Goal: Task Accomplishment & Management: Complete application form

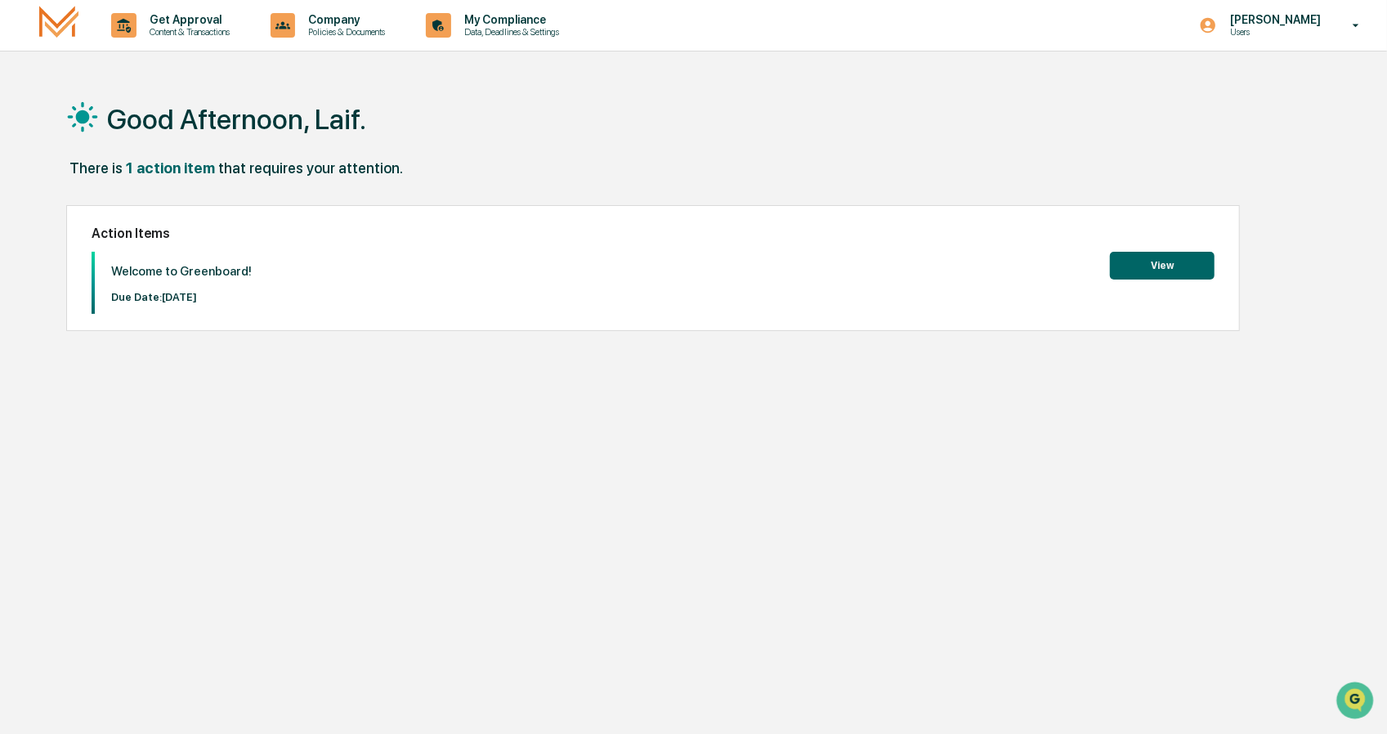
click at [1147, 259] on button "View" at bounding box center [1162, 266] width 105 height 28
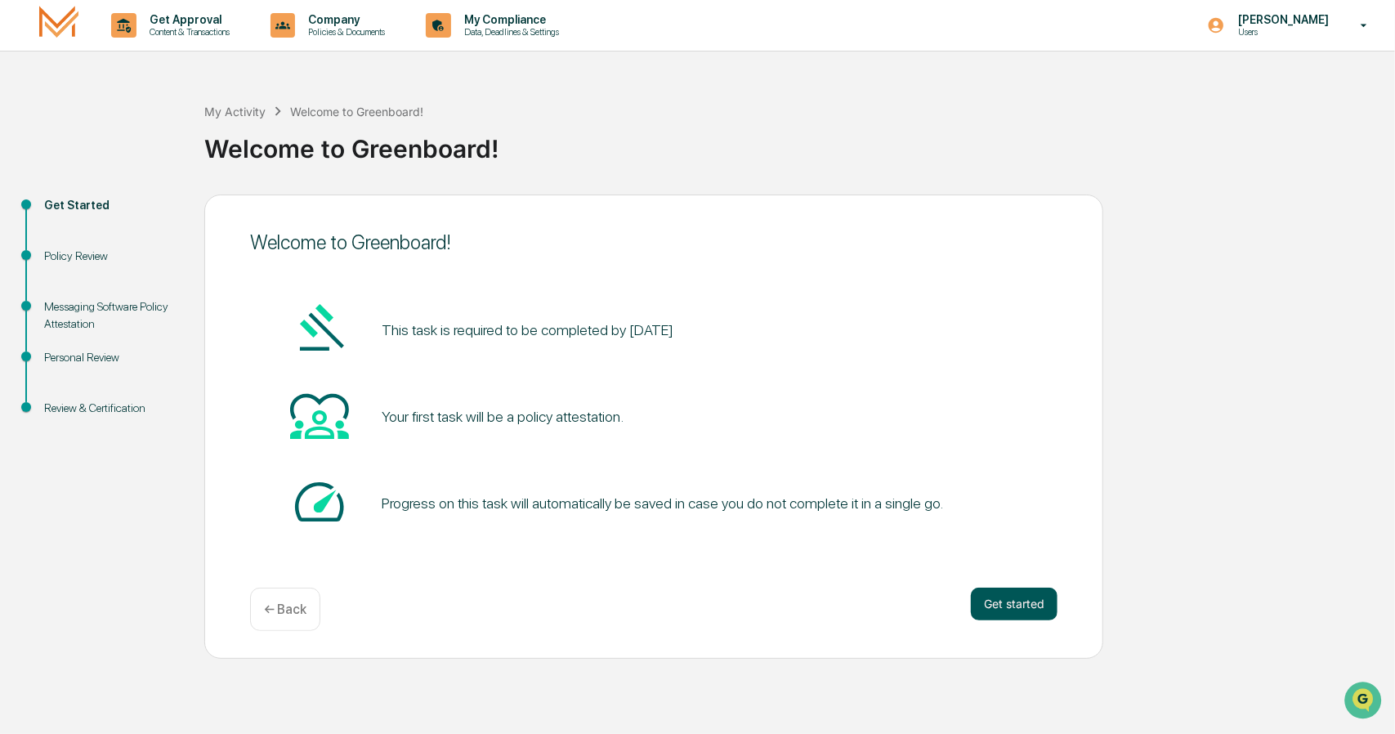
click at [1007, 599] on button "Get started" at bounding box center [1014, 604] width 87 height 33
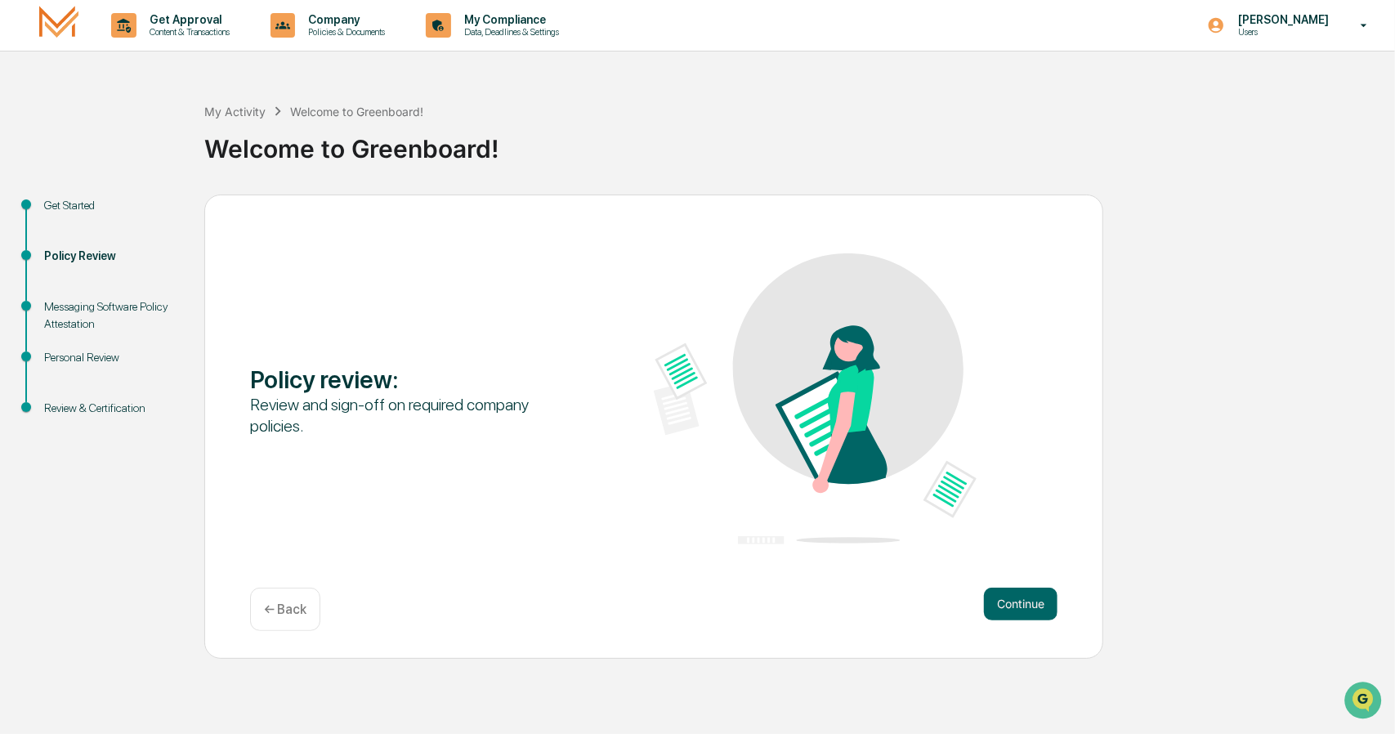
click at [360, 382] on div "Policy review :" at bounding box center [411, 379] width 323 height 29
click at [370, 413] on div "Review and sign-off on required company policies." at bounding box center [411, 415] width 323 height 42
click at [1018, 600] on button "Continue" at bounding box center [1021, 604] width 74 height 33
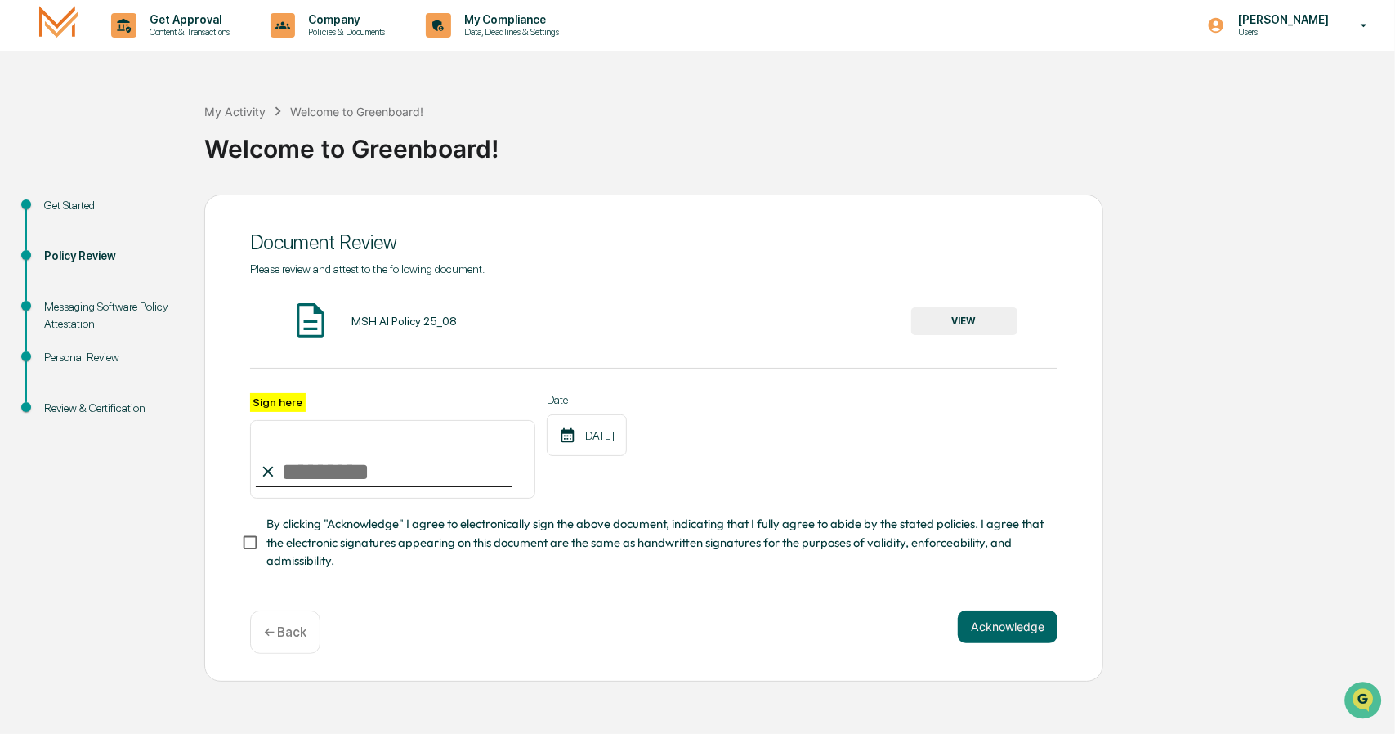
click at [955, 323] on button "VIEW" at bounding box center [964, 321] width 106 height 28
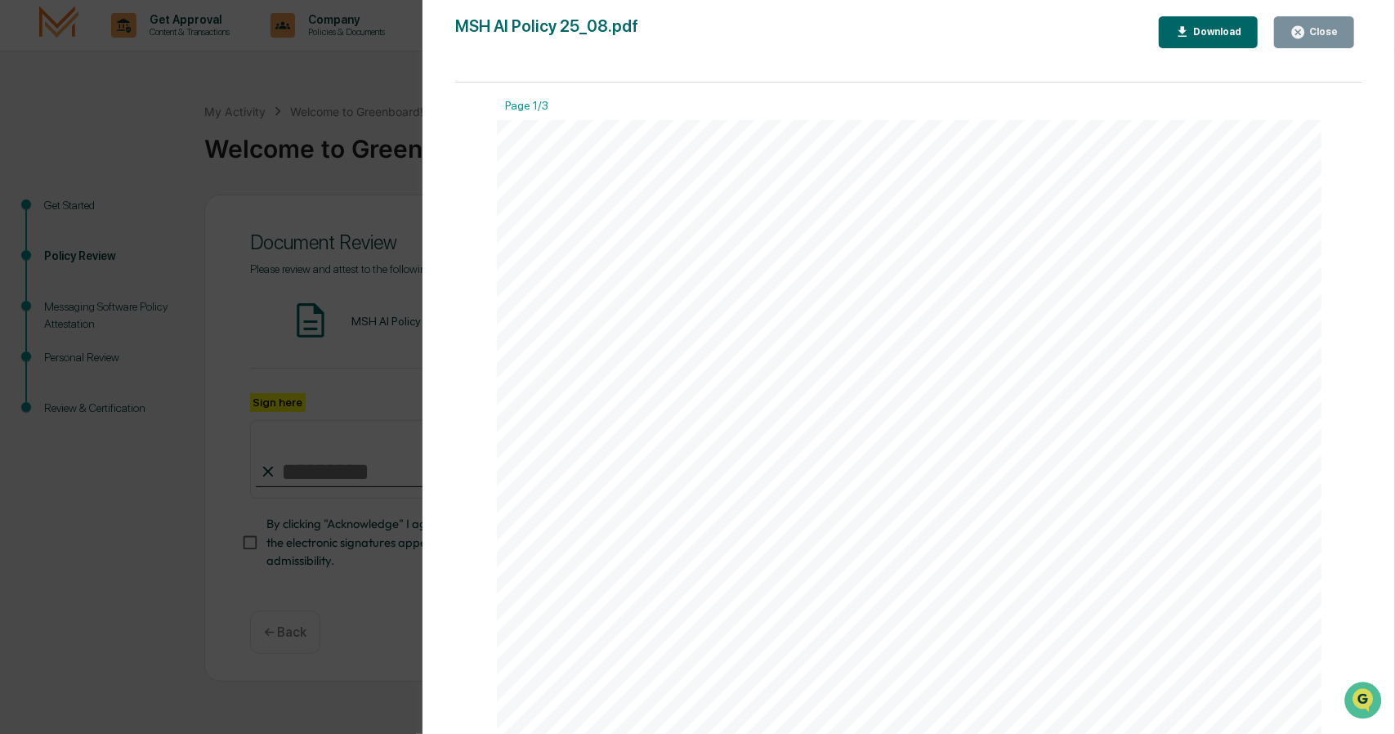
click at [1223, 33] on div "Download" at bounding box center [1215, 31] width 51 height 11
click at [1313, 32] on div "Close" at bounding box center [1322, 31] width 32 height 11
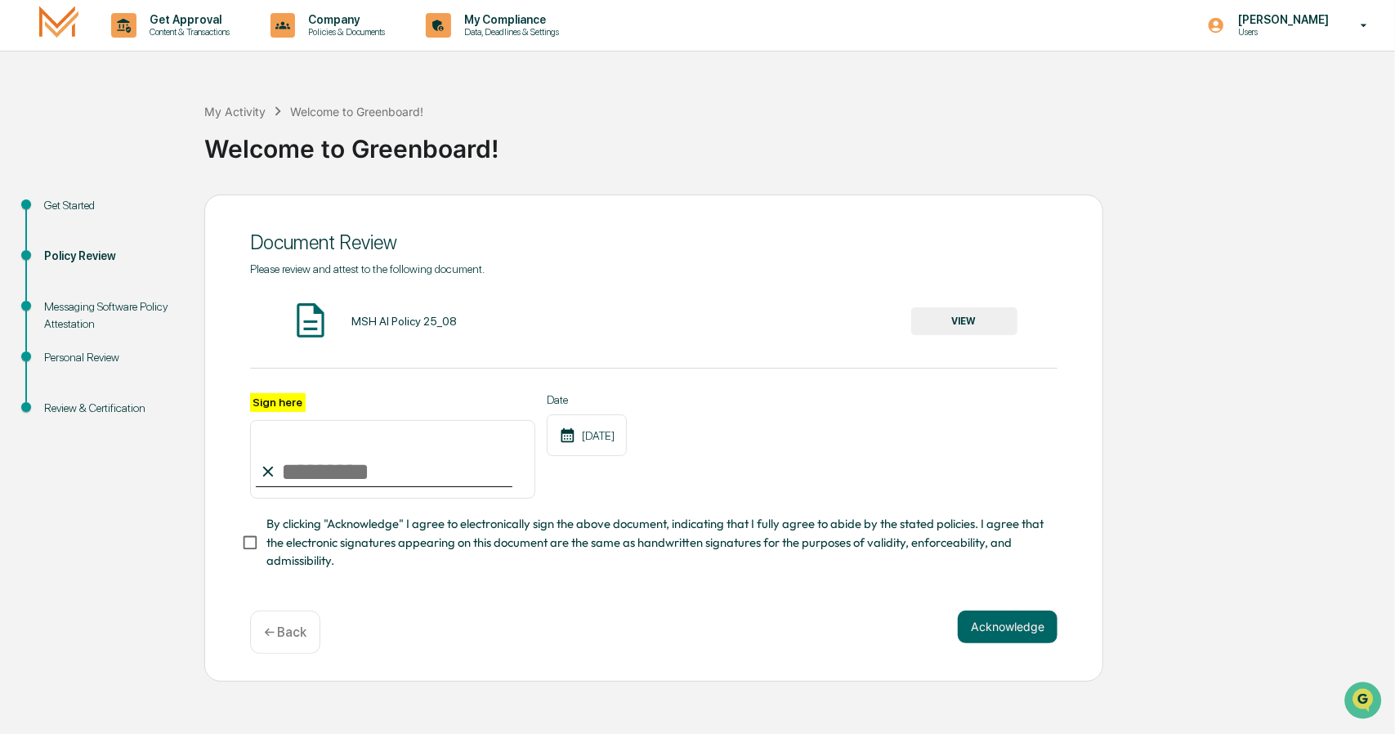
click at [354, 464] on input "Sign here" at bounding box center [392, 459] width 285 height 78
type input "**********"
click at [1009, 629] on button "Acknowledge" at bounding box center [1008, 627] width 100 height 33
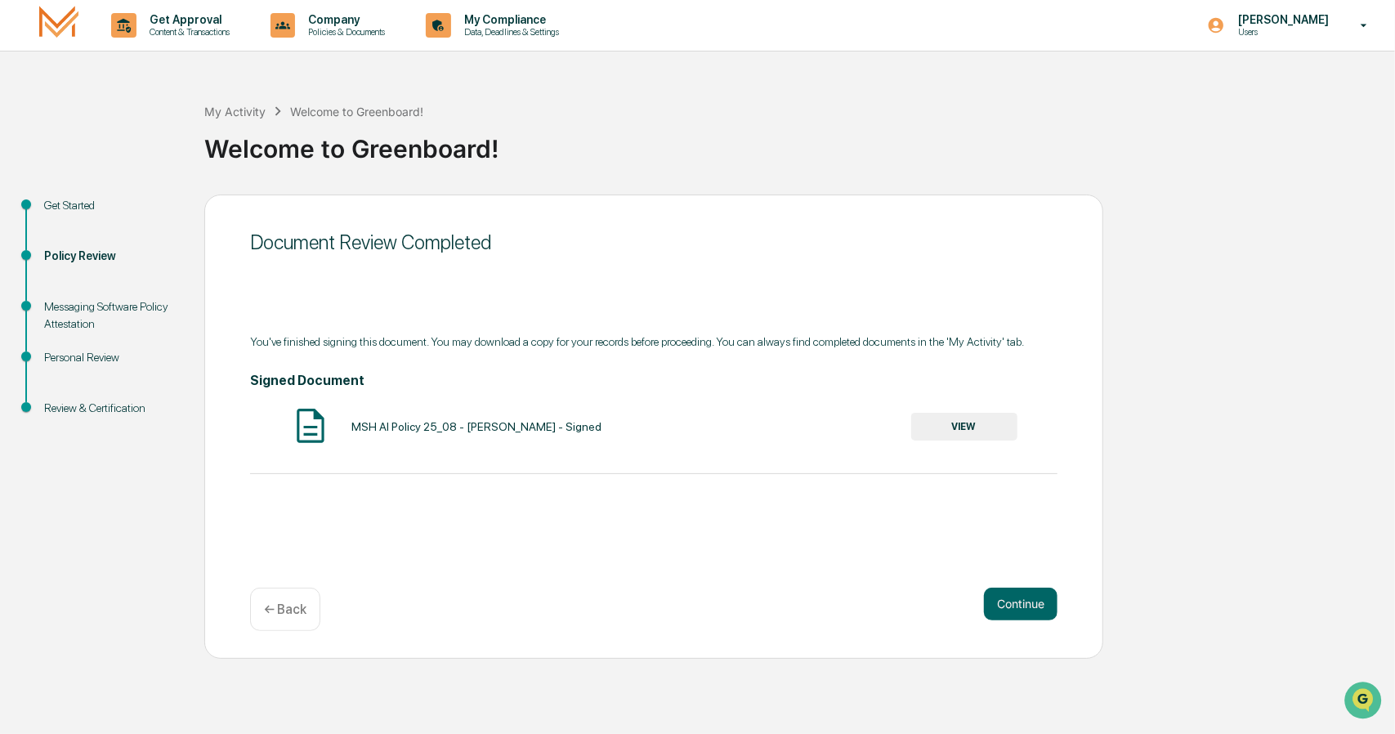
click at [960, 427] on button "VIEW" at bounding box center [964, 427] width 106 height 28
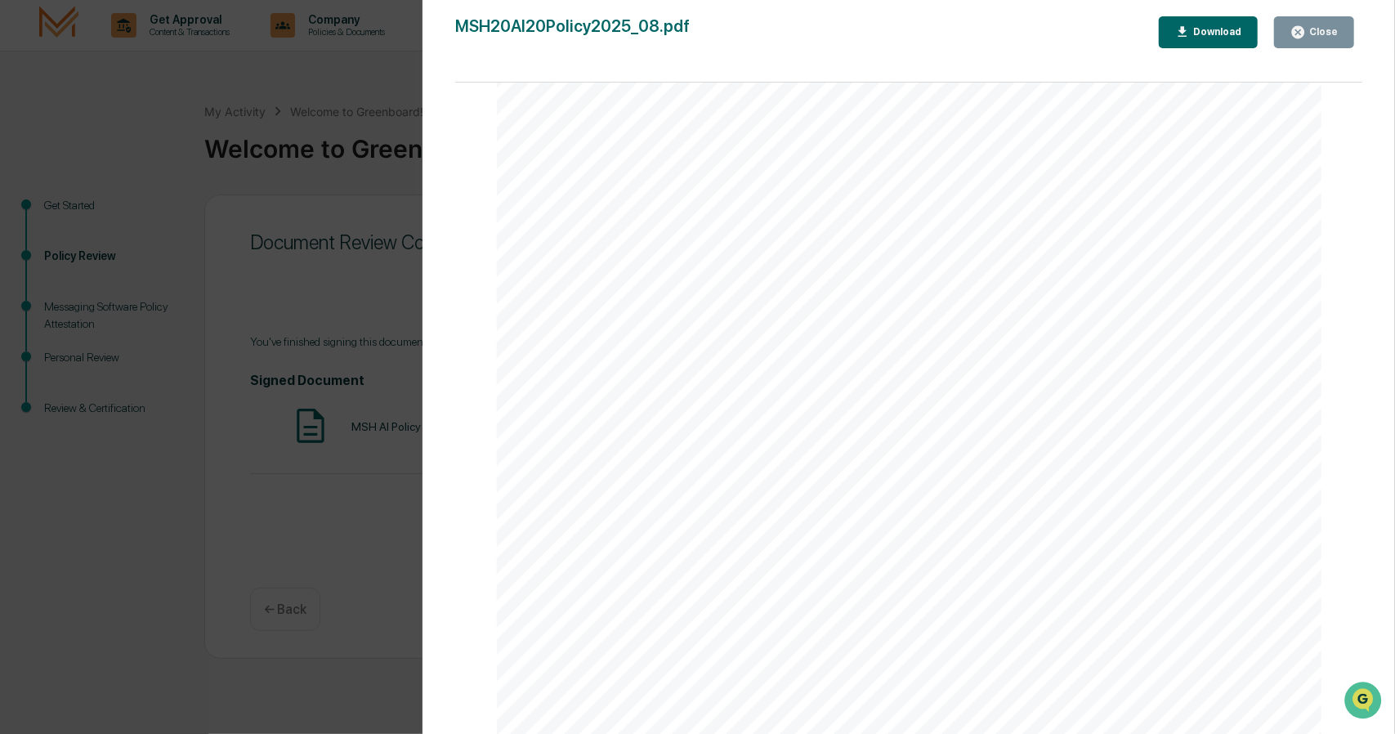
scroll to position [1308, 0]
click at [1218, 31] on div "Download" at bounding box center [1215, 31] width 51 height 11
click at [382, 68] on div "Version History 09/27/2025, 11:33 PM Laif Meidell MSH20AI20Policy2025_08.pdf Cl…" at bounding box center [697, 367] width 1395 height 734
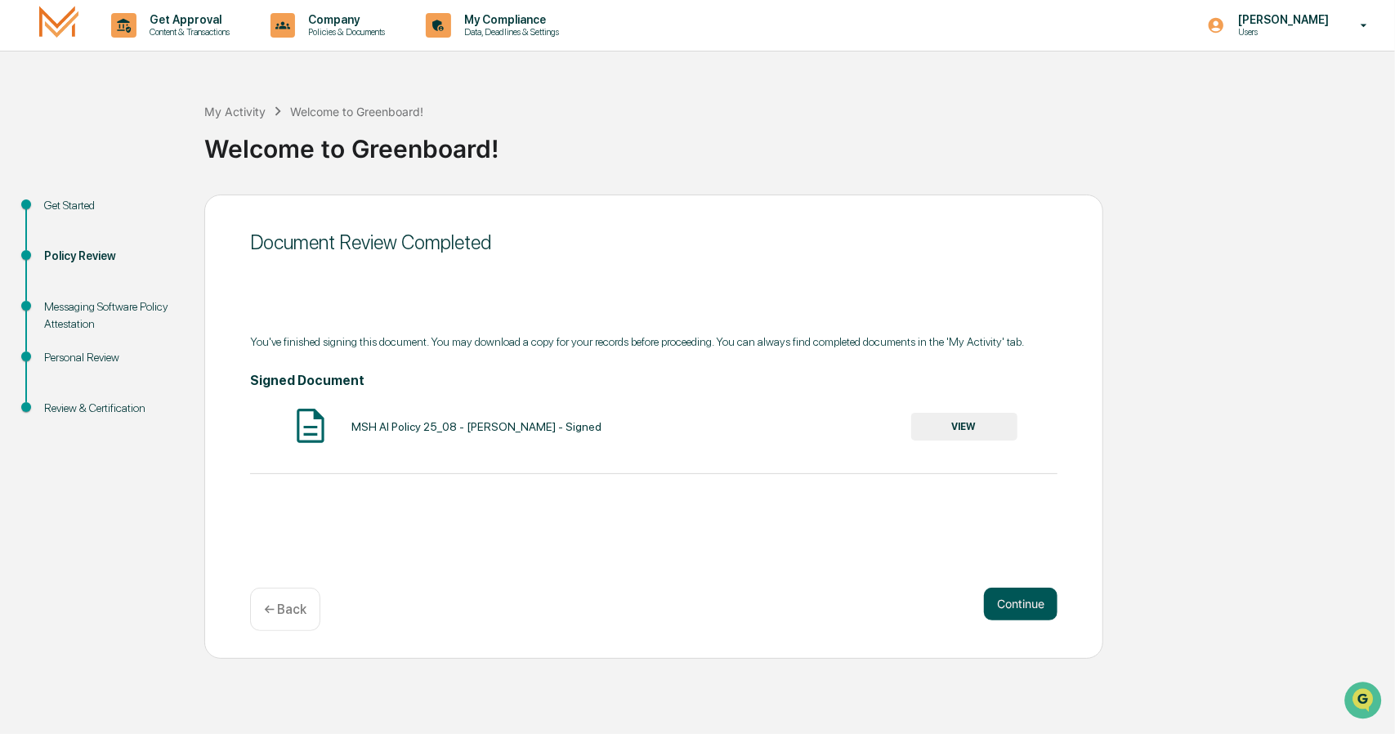
click at [1009, 594] on button "Continue" at bounding box center [1021, 604] width 74 height 33
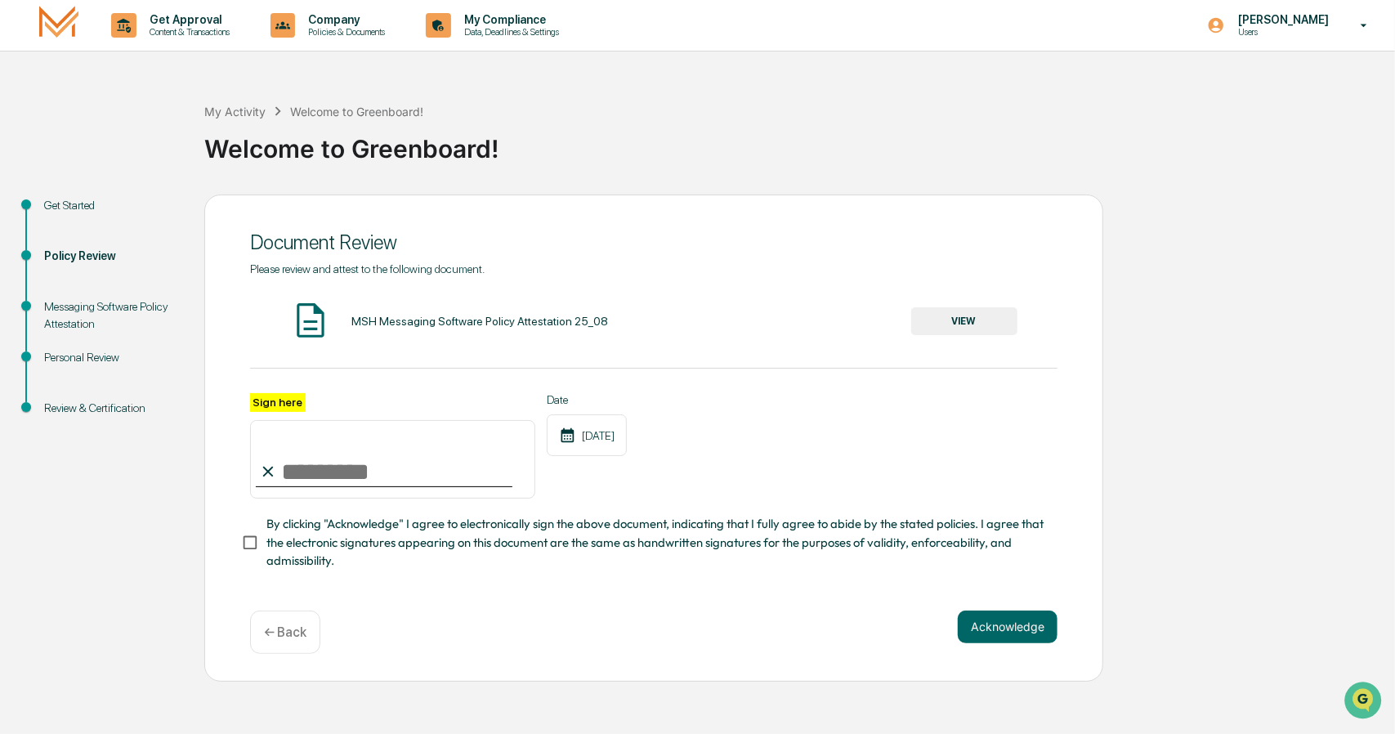
click at [450, 485] on input "Sign here" at bounding box center [392, 459] width 285 height 78
type input "**********"
click at [1007, 641] on button "Acknowledge" at bounding box center [1008, 627] width 100 height 33
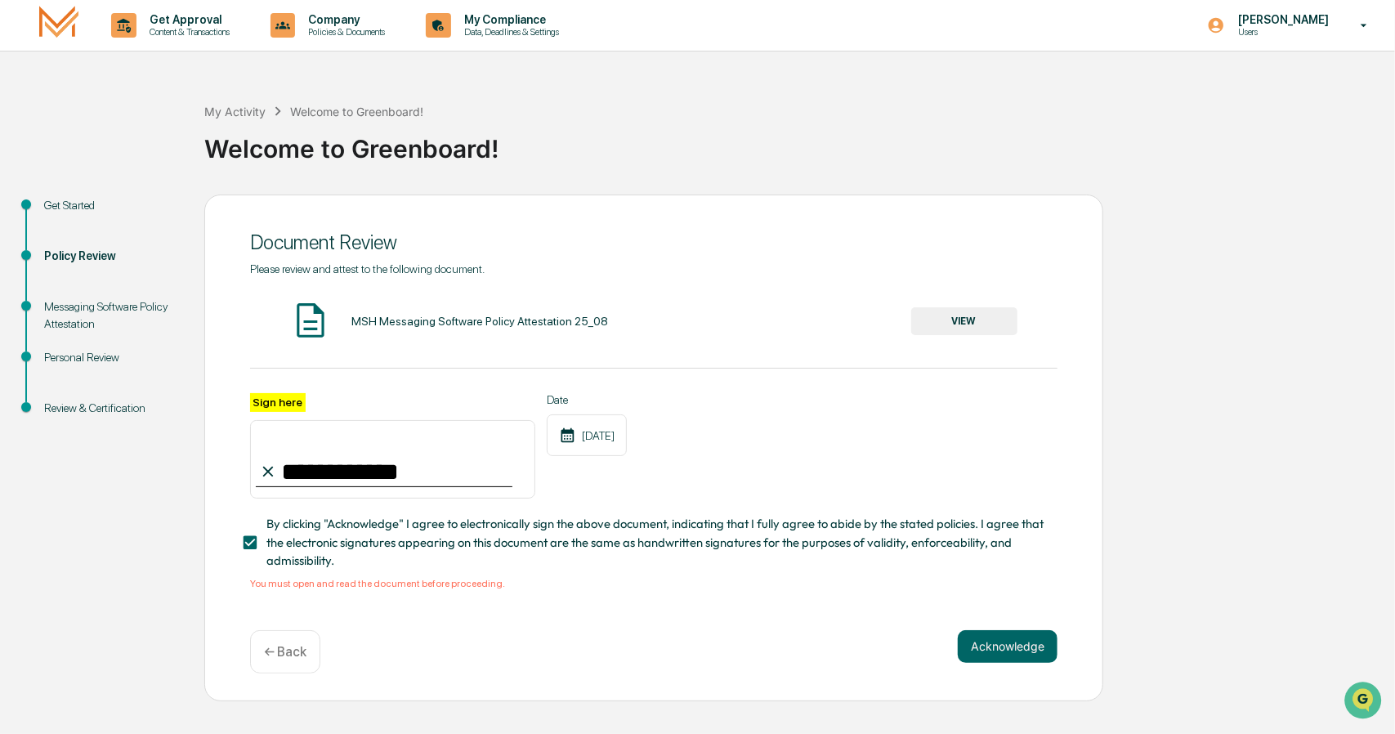
click at [963, 320] on button "VIEW" at bounding box center [964, 321] width 106 height 28
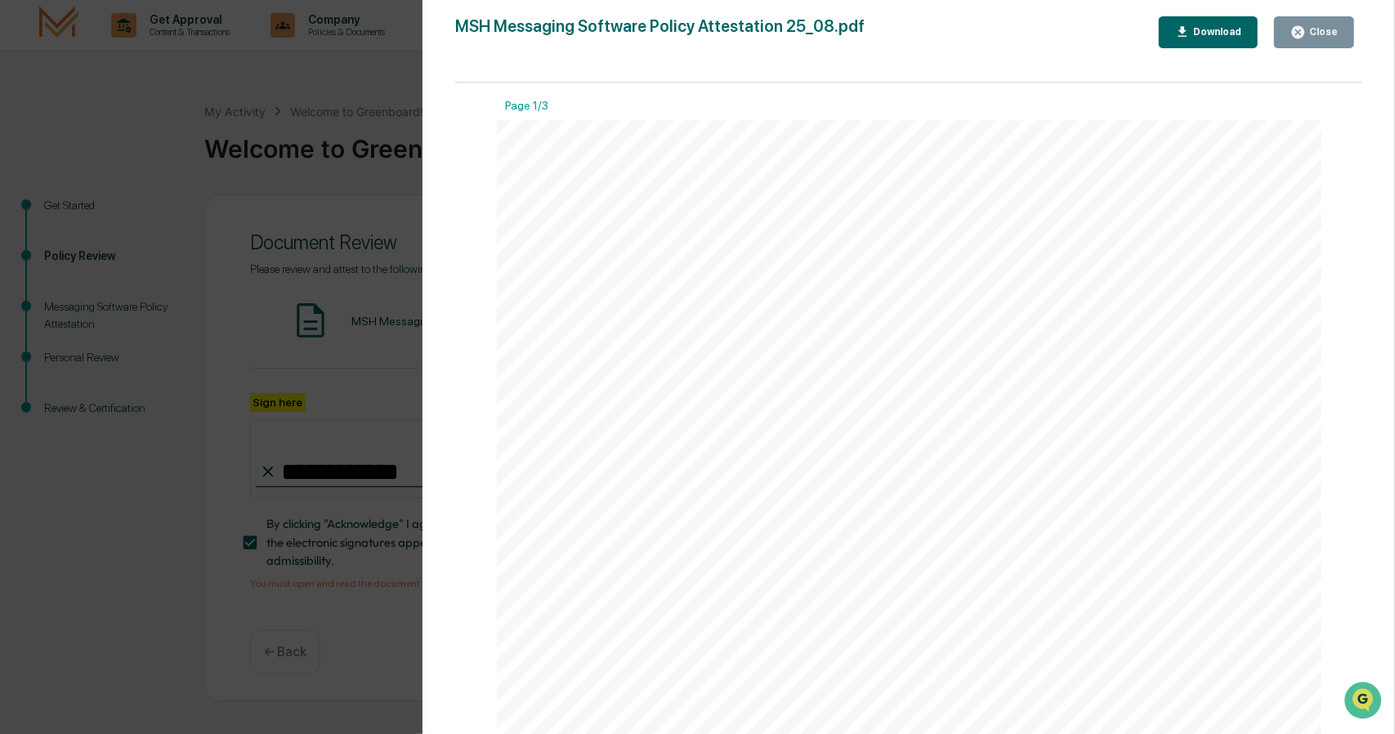
click at [1201, 33] on div "Download" at bounding box center [1215, 31] width 51 height 11
click at [984, 46] on div "MSH Messaging Software Policy Attestation 25_08.pdf Close Download" at bounding box center [908, 32] width 907 height 32
click at [1332, 32] on div "Close" at bounding box center [1322, 31] width 32 height 11
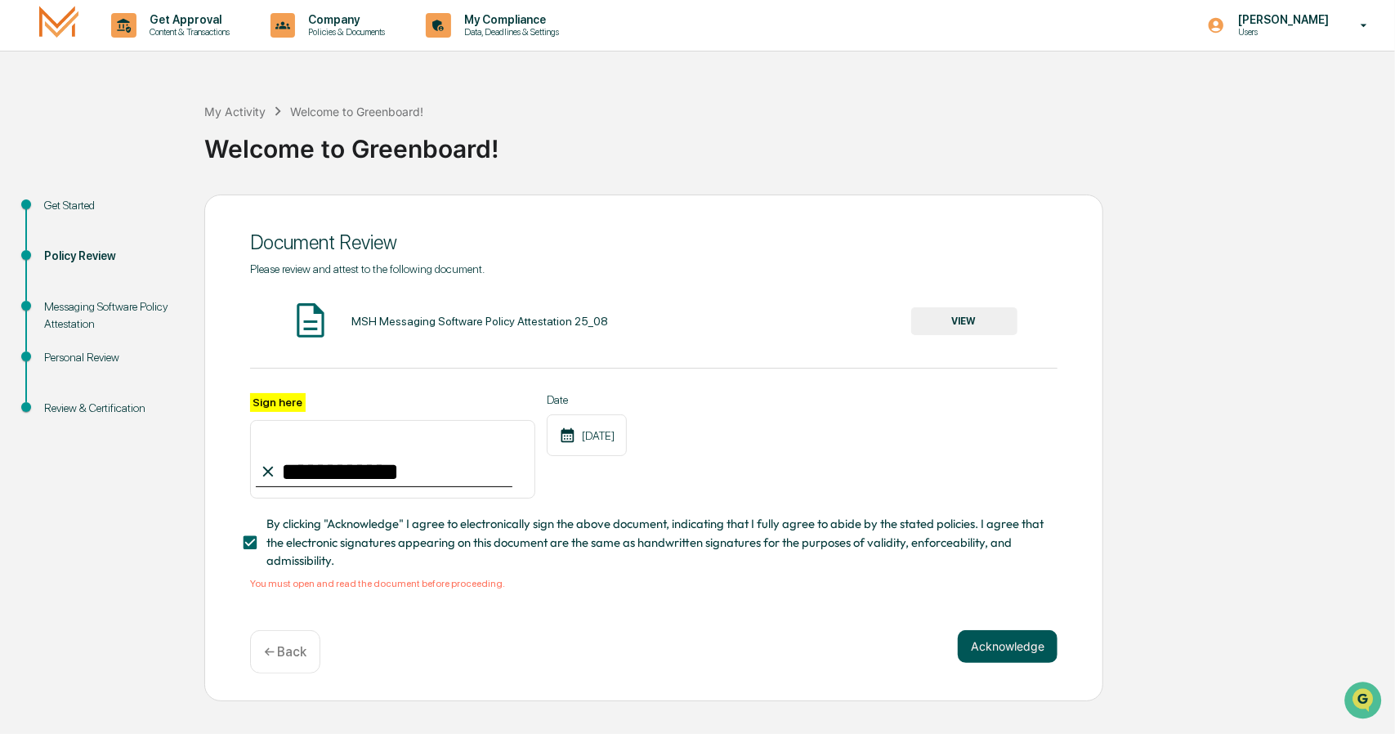
click at [1005, 650] on button "Acknowledge" at bounding box center [1008, 646] width 100 height 33
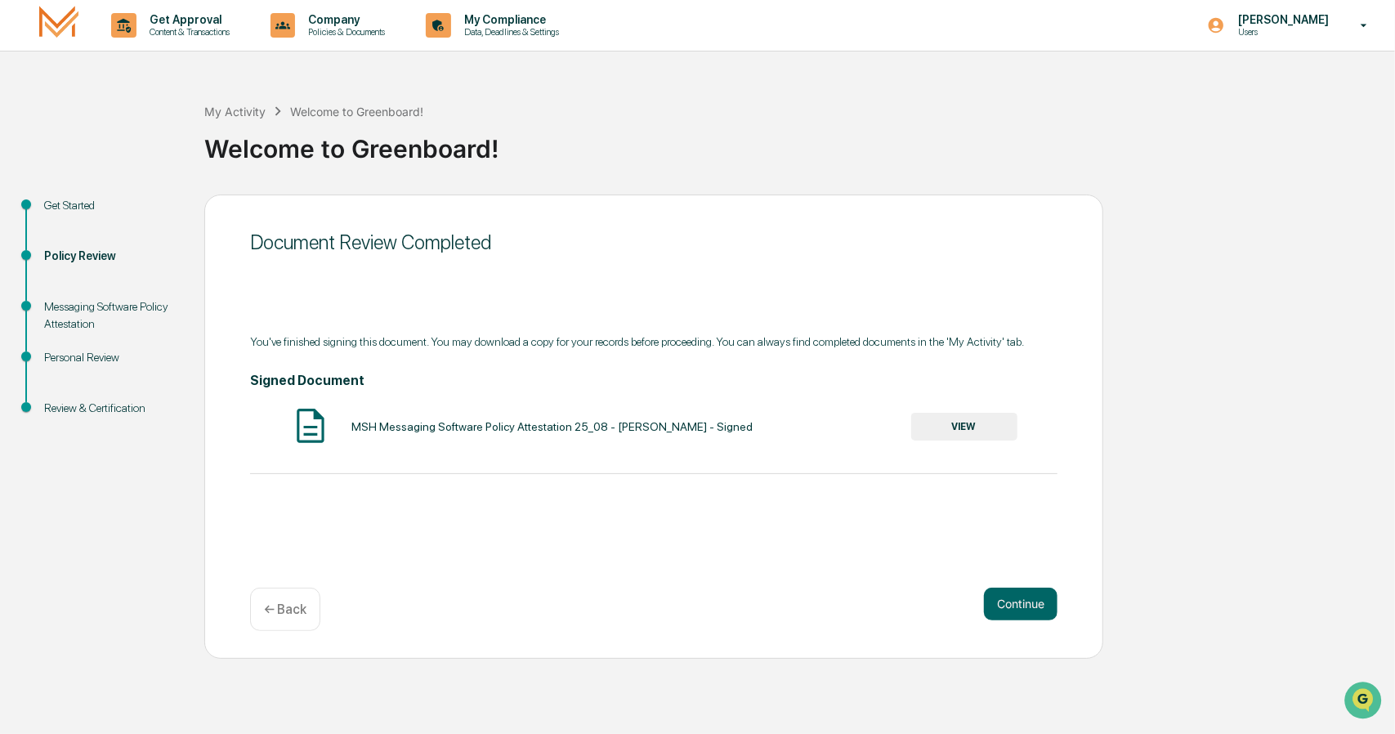
click at [962, 422] on button "VIEW" at bounding box center [964, 427] width 106 height 28
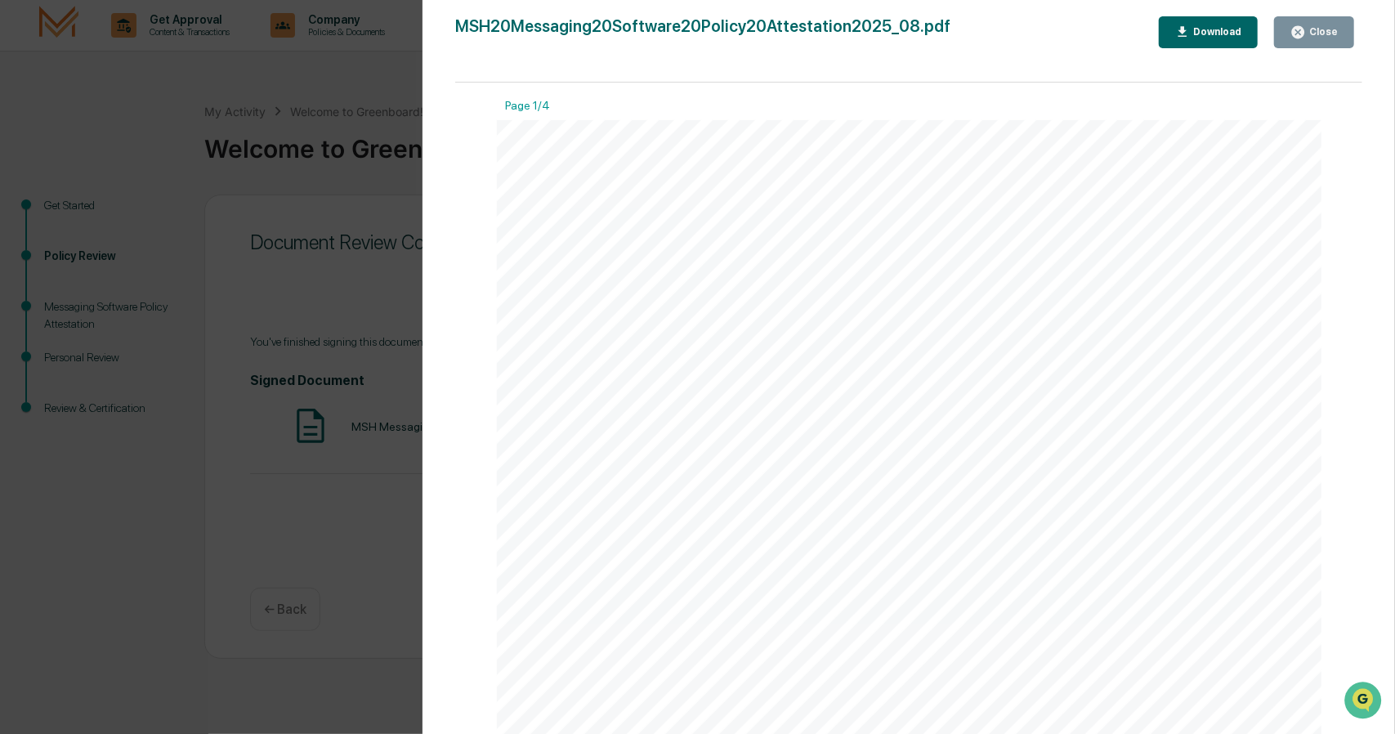
click at [1222, 33] on div "Download" at bounding box center [1215, 31] width 51 height 11
click at [1023, 31] on div "MSH20Messaging20Software20Policy20Attestation2025_08.pdf Close Download" at bounding box center [908, 32] width 907 height 32
click at [1311, 26] on div "Close" at bounding box center [1322, 31] width 32 height 11
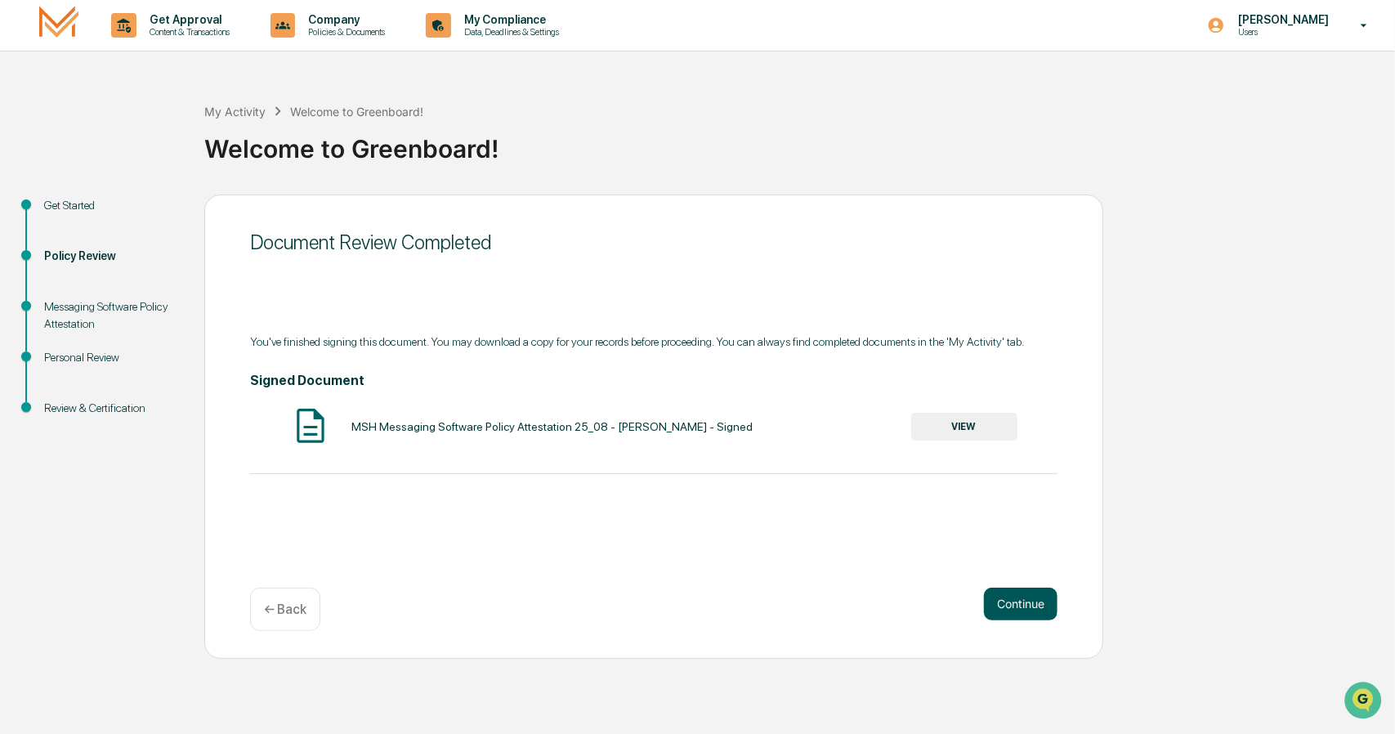
click at [1020, 597] on button "Continue" at bounding box center [1021, 604] width 74 height 33
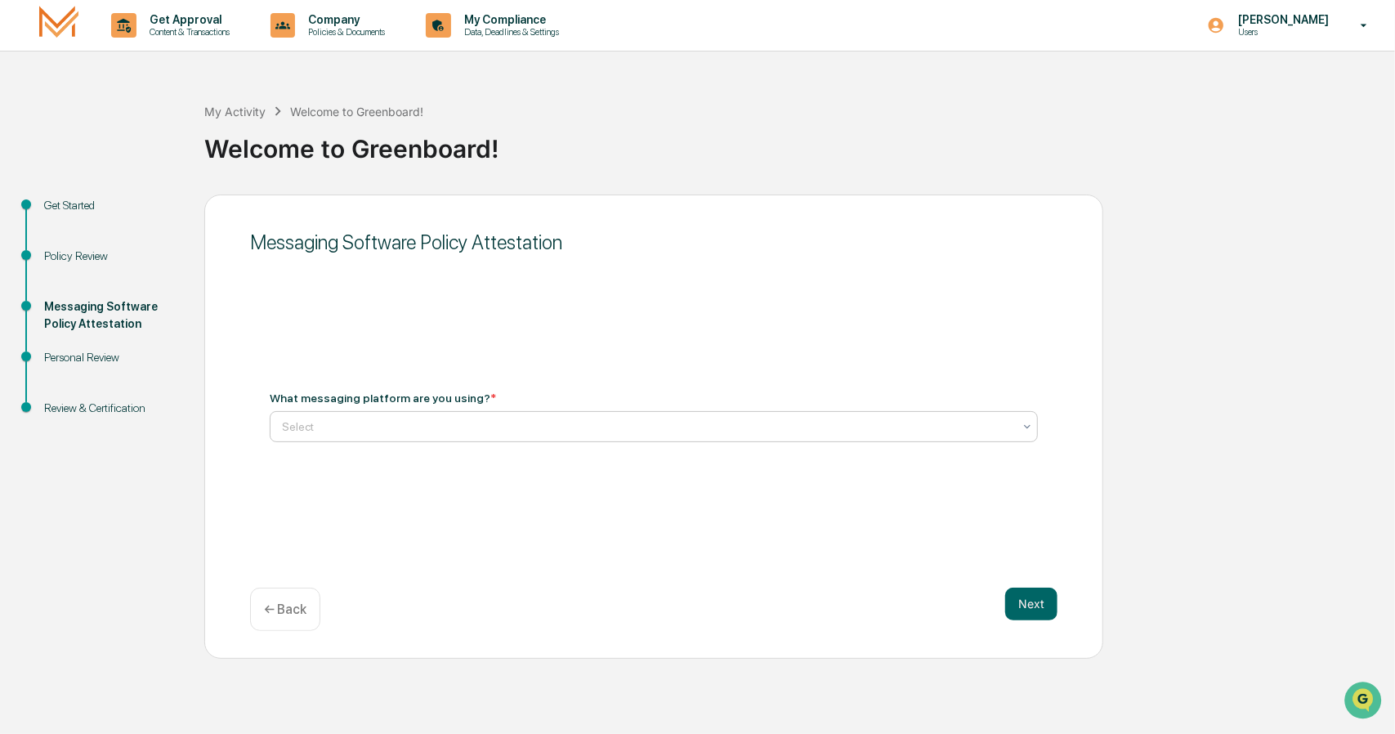
click at [439, 423] on div at bounding box center [647, 426] width 731 height 16
type input "*********"
click at [703, 511] on div "Messaging Software Policy Attestation What messaging platform are you using? * …" at bounding box center [653, 427] width 899 height 464
click at [475, 420] on div at bounding box center [647, 426] width 731 height 16
click at [402, 421] on div at bounding box center [647, 426] width 731 height 16
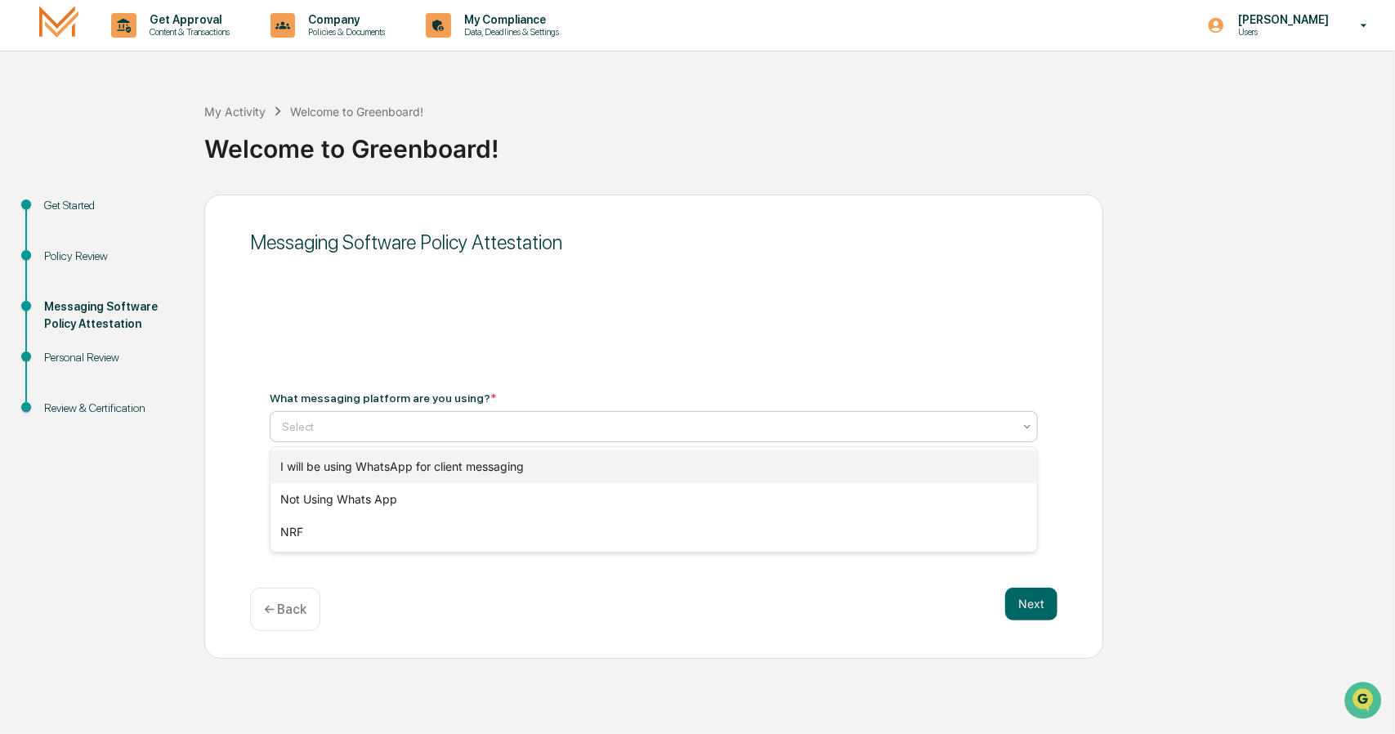
click at [427, 464] on div "I will be using WhatsApp for client messaging" at bounding box center [654, 466] width 767 height 33
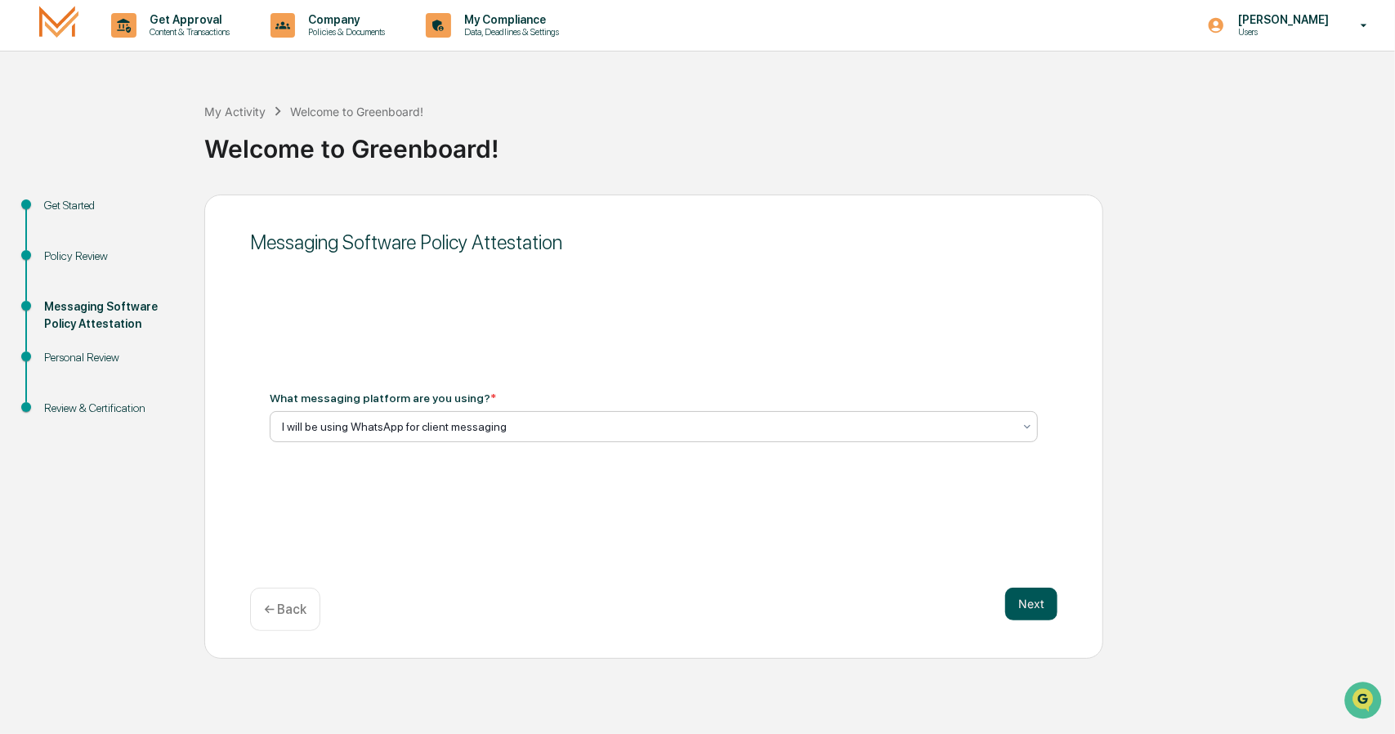
click at [1037, 610] on button "Next" at bounding box center [1031, 604] width 52 height 33
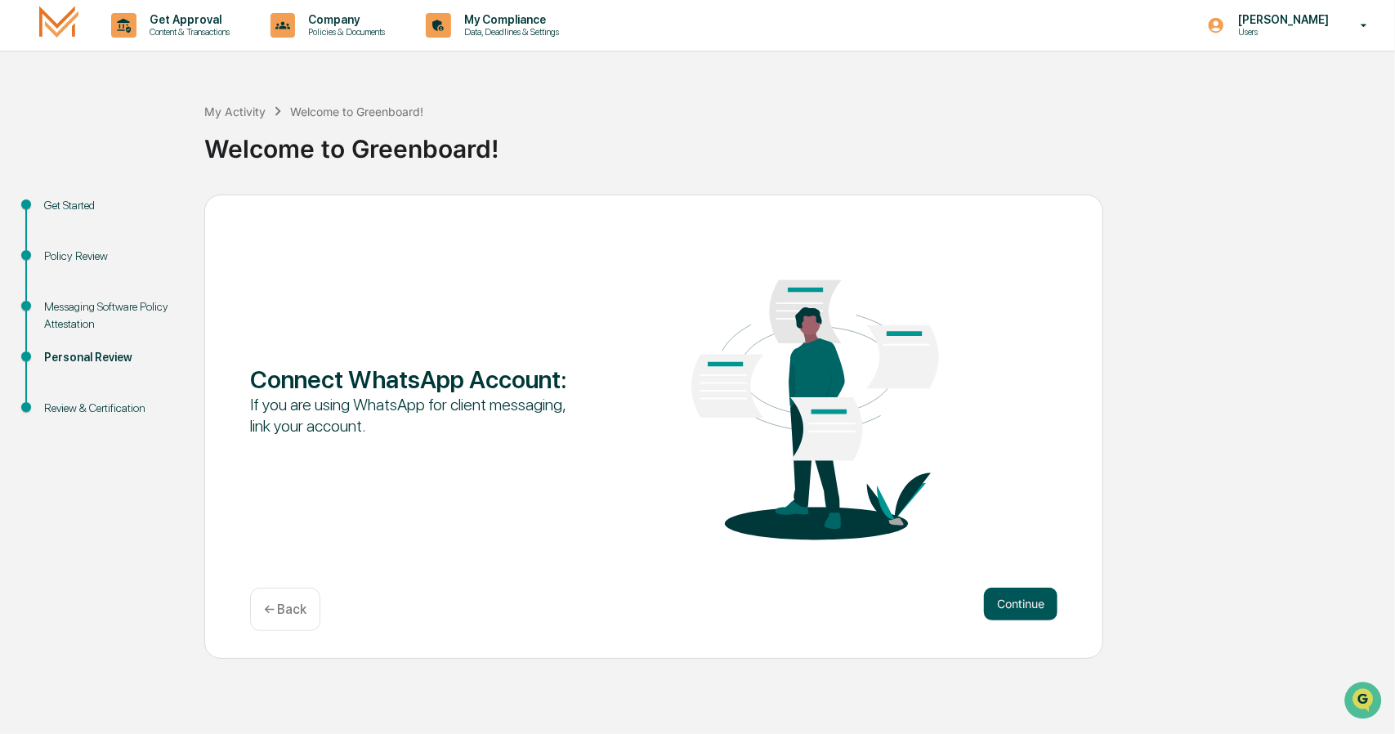
click at [1038, 604] on button "Continue" at bounding box center [1021, 604] width 74 height 33
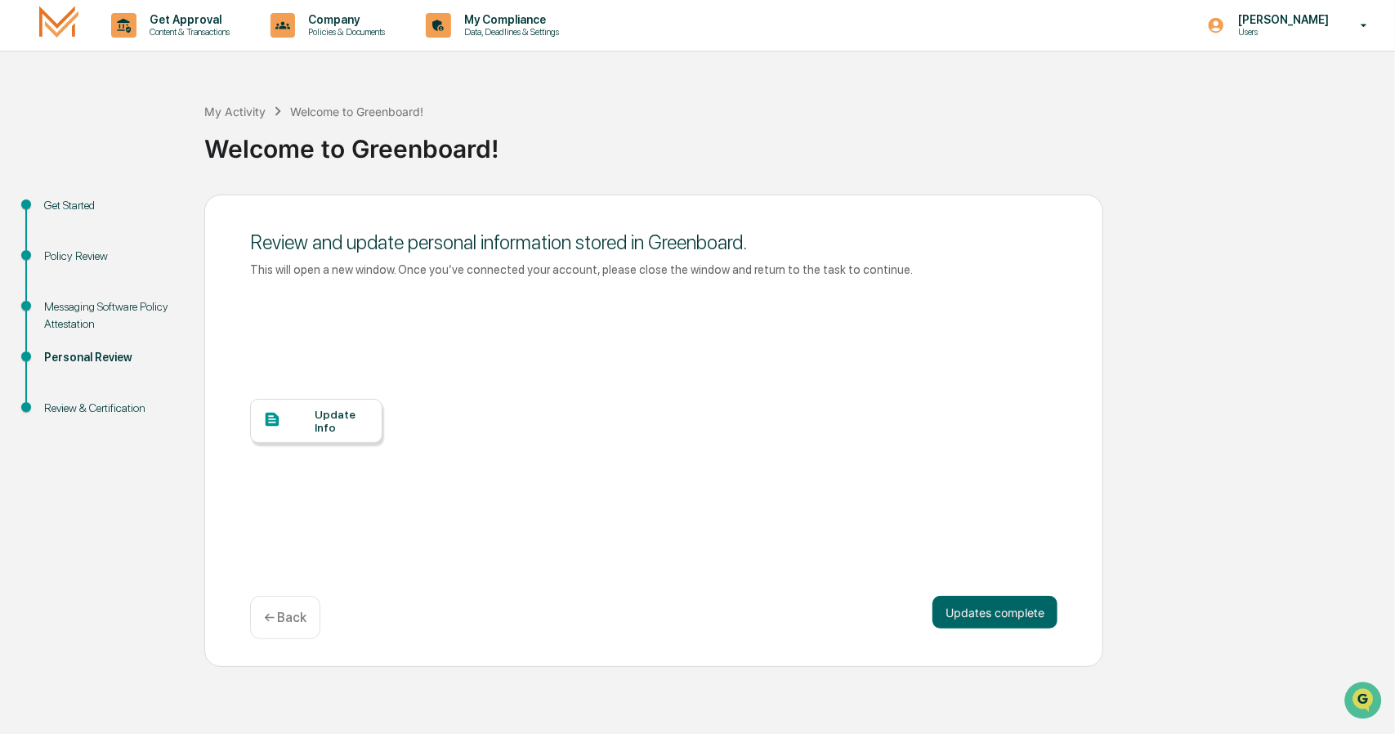
click at [338, 414] on div "Update Info" at bounding box center [342, 421] width 55 height 26
click at [991, 606] on button "Updates complete" at bounding box center [995, 612] width 125 height 33
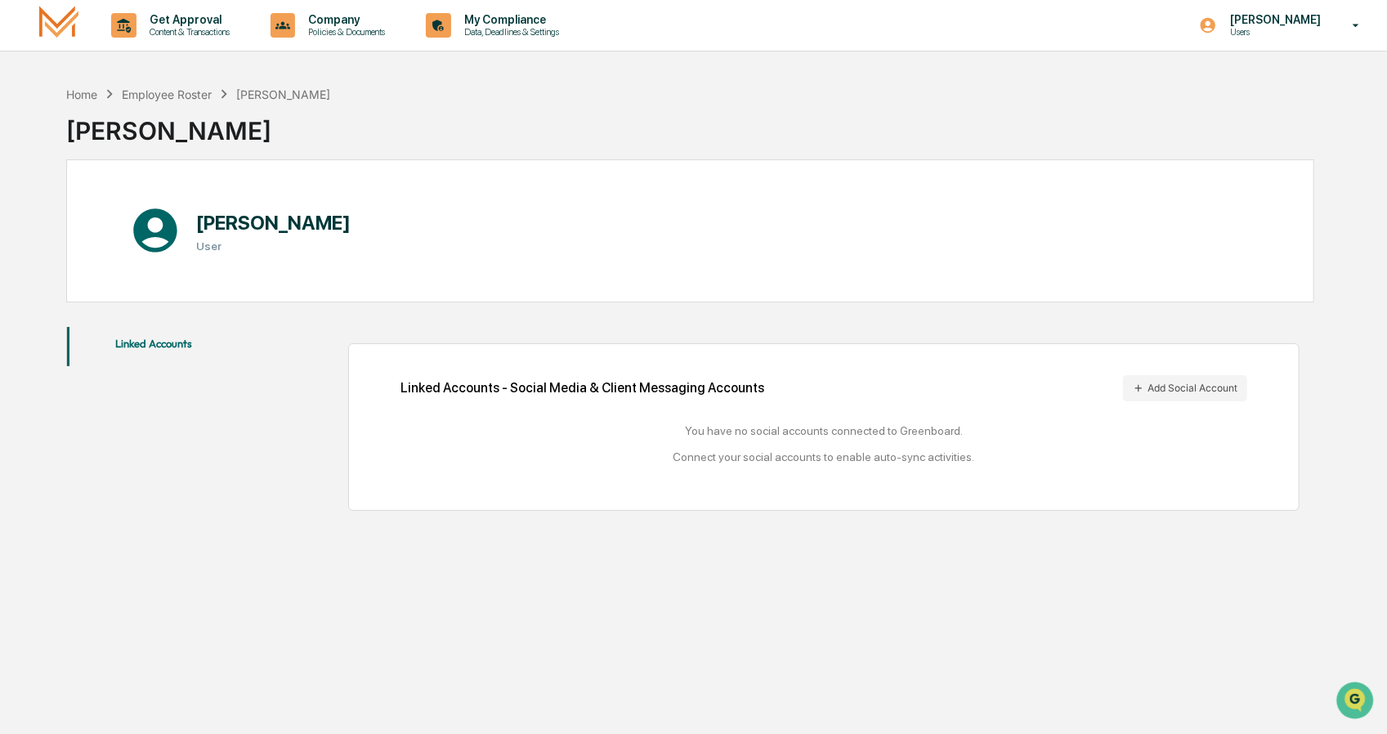
click at [679, 387] on div "Linked Accounts - Social Media & Client Messaging Accounts Add Social Account" at bounding box center [823, 388] width 847 height 26
click at [1175, 383] on button "Add Social Account" at bounding box center [1185, 388] width 124 height 26
